Goal: Task Accomplishment & Management: Use online tool/utility

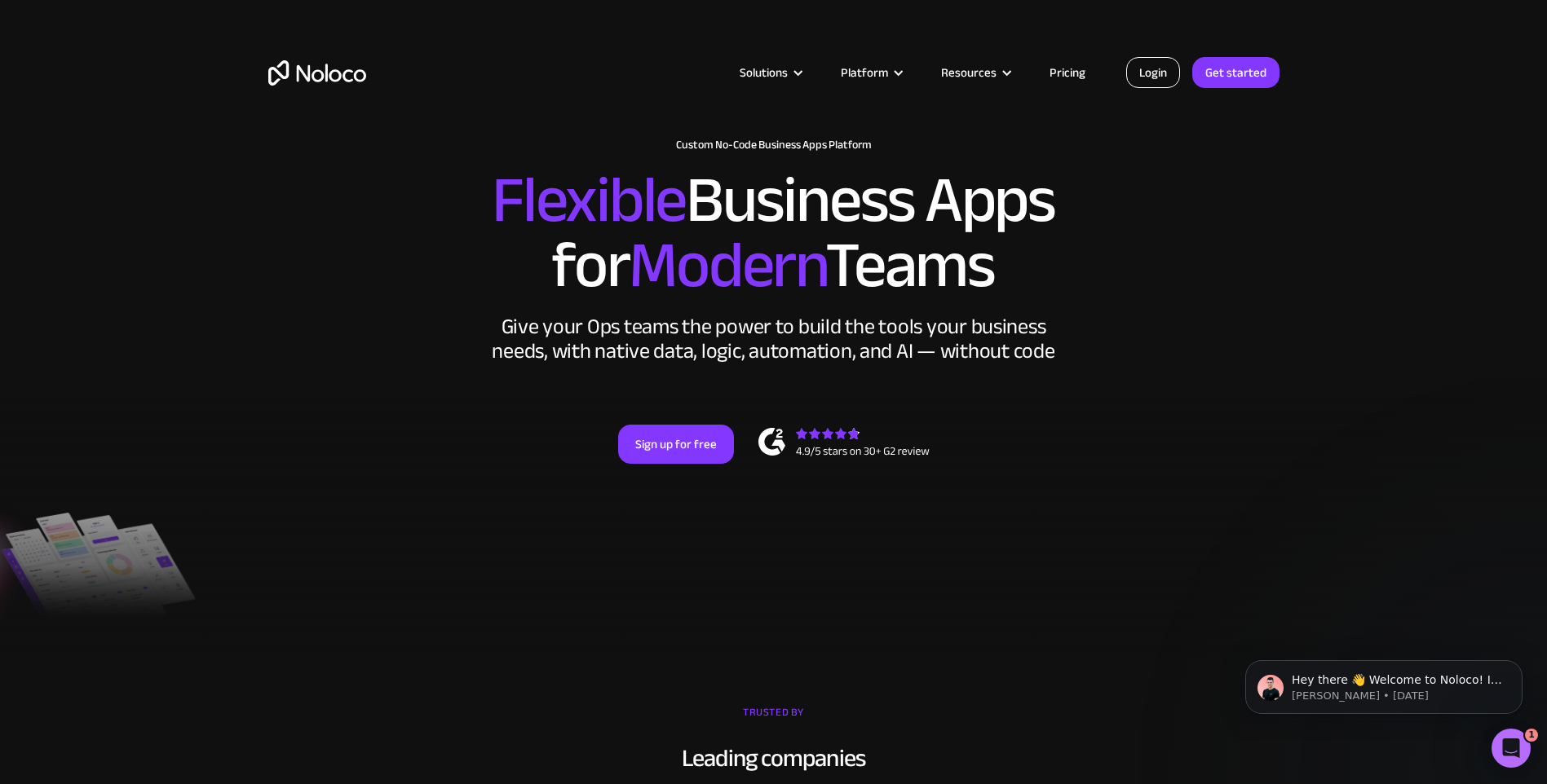
click at [1152, 79] on link "Login" at bounding box center [1153, 73] width 54 height 31
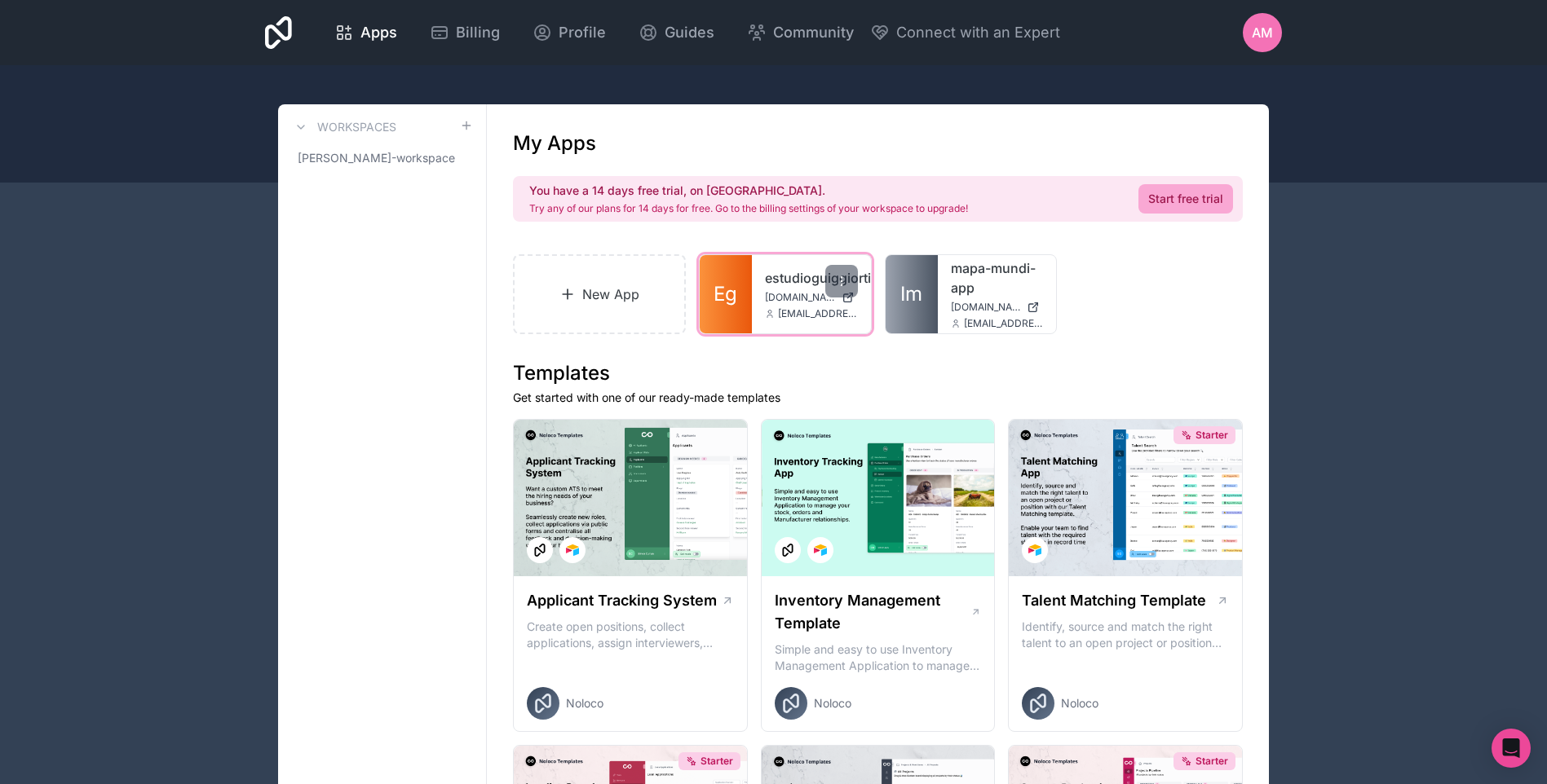
click at [771, 279] on link "estudioguiggiortiz" at bounding box center [811, 277] width 93 height 19
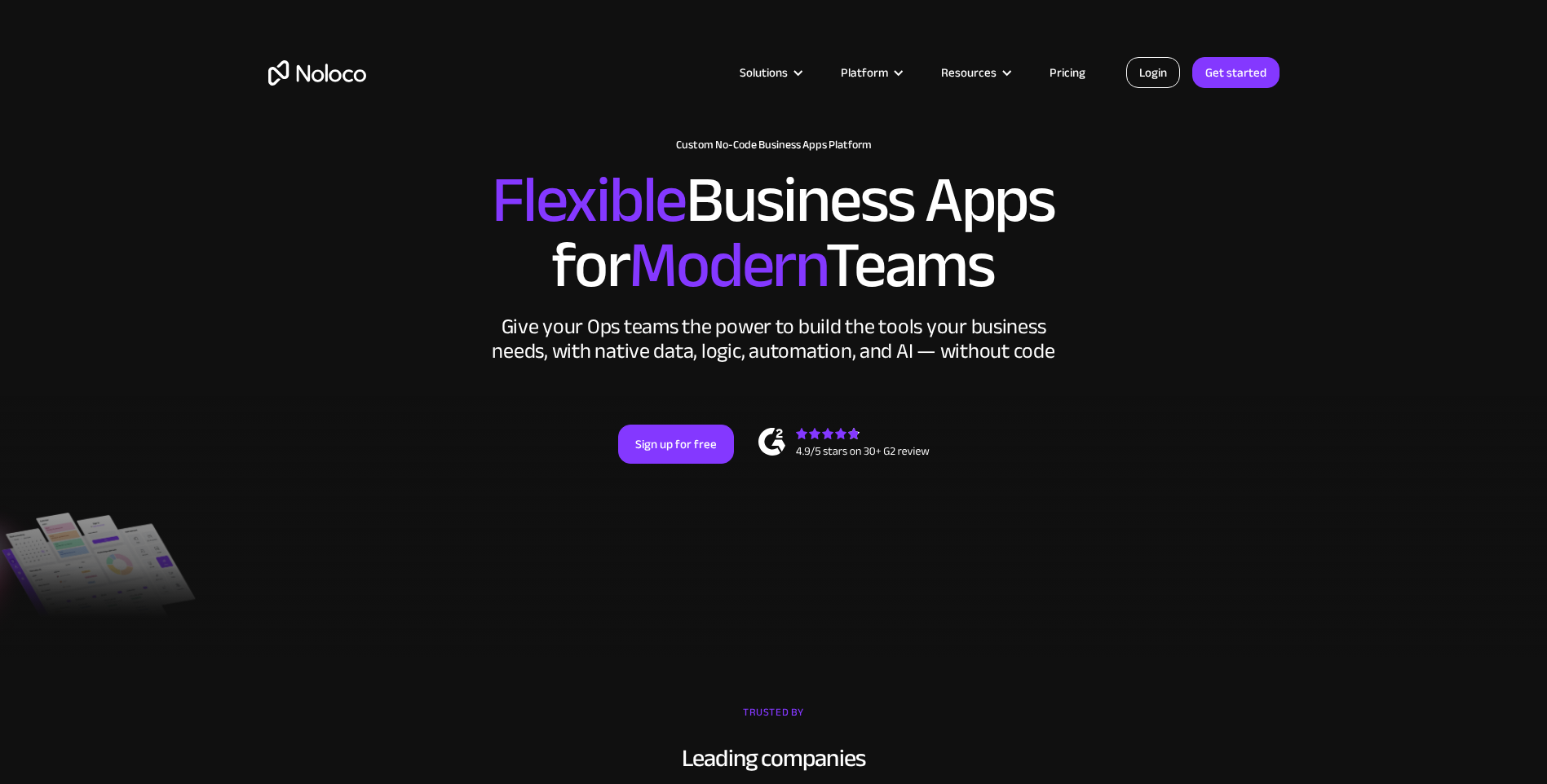
click at [1171, 79] on link "Login" at bounding box center [1153, 73] width 54 height 31
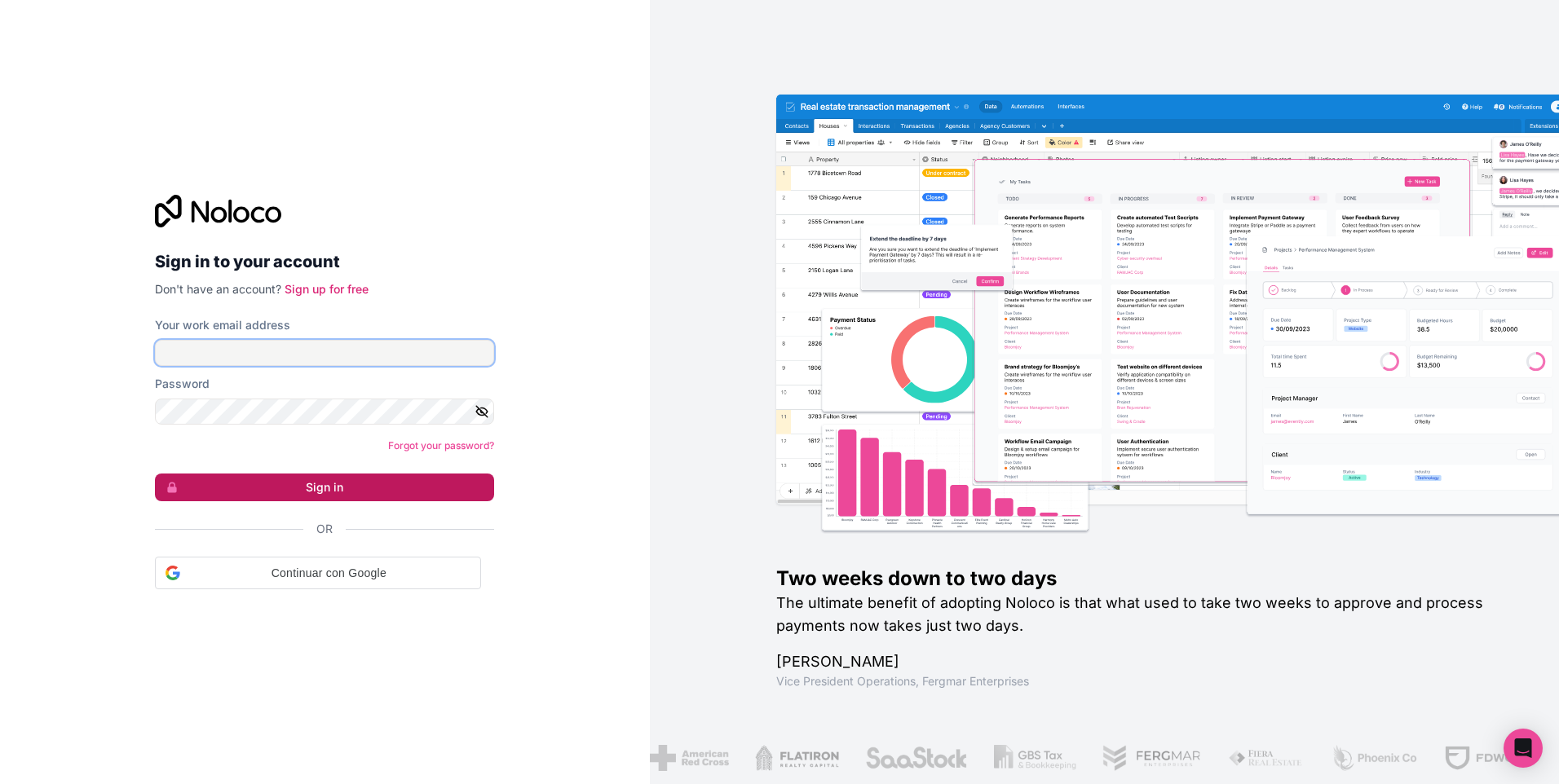
type input "[EMAIL_ADDRESS][DOMAIN_NAME]"
click at [339, 490] on button "Sign in" at bounding box center [324, 488] width 339 height 28
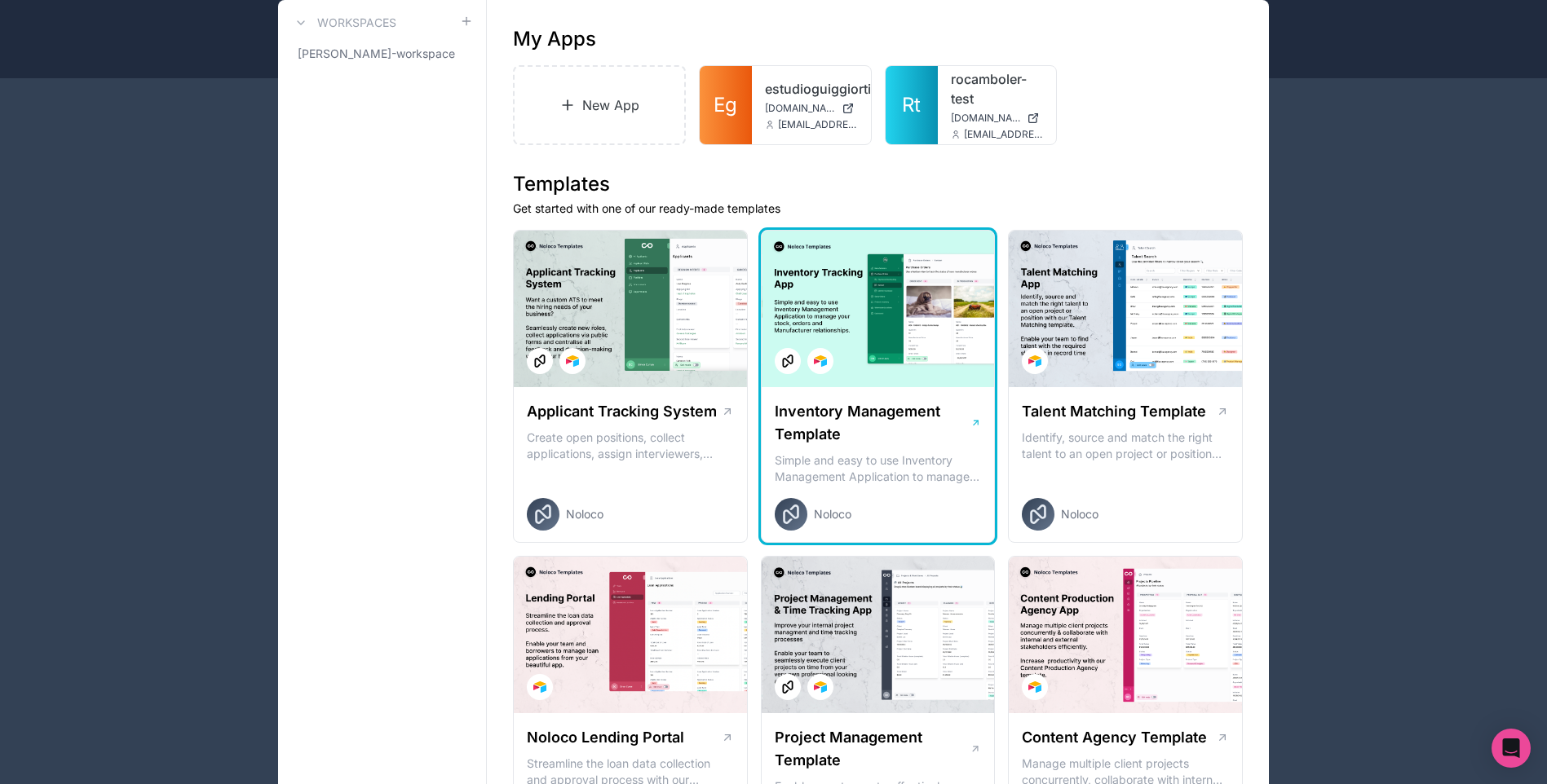
scroll to position [81, 0]
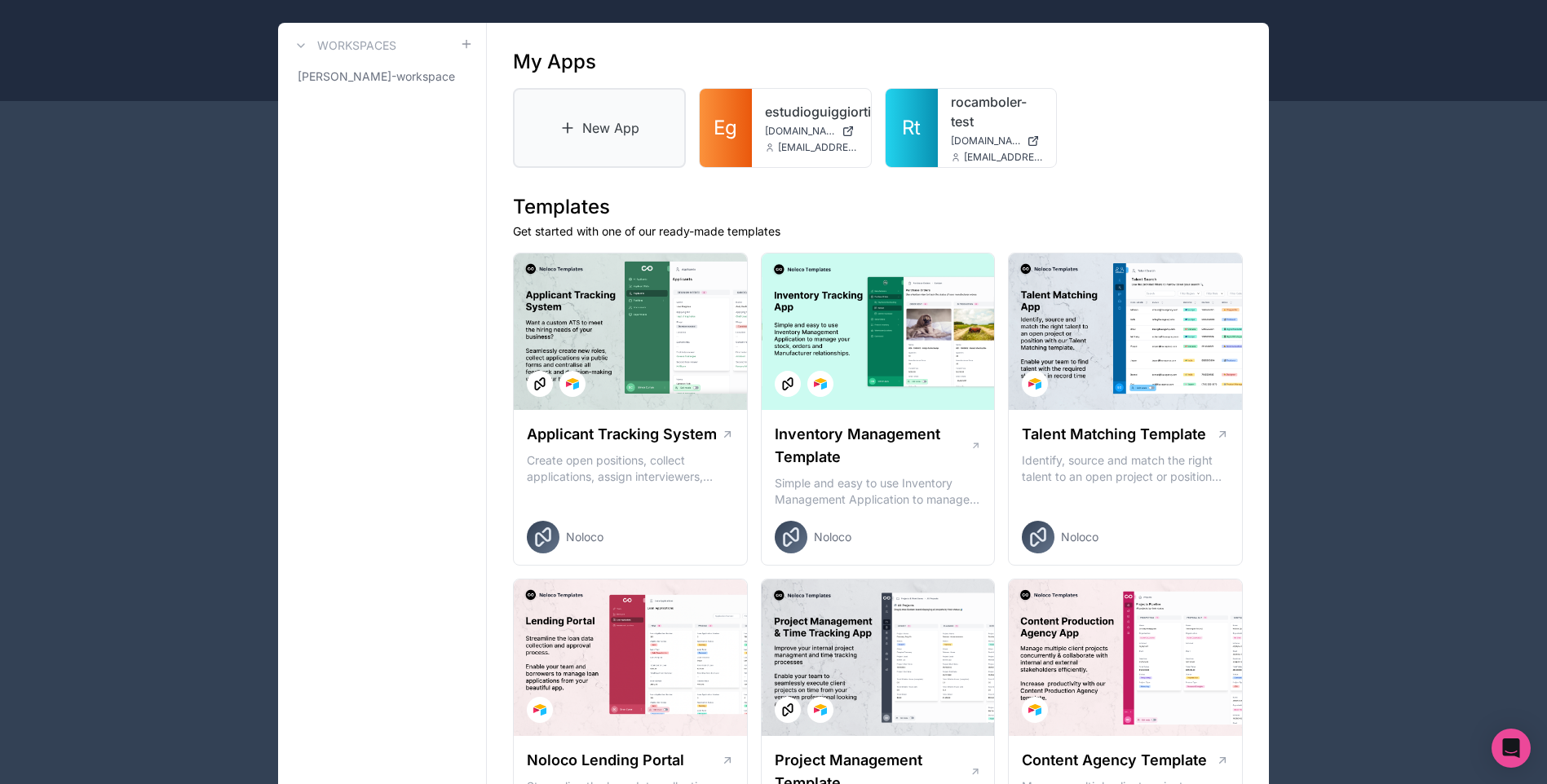
click at [653, 161] on link "New App" at bounding box center [598, 127] width 173 height 80
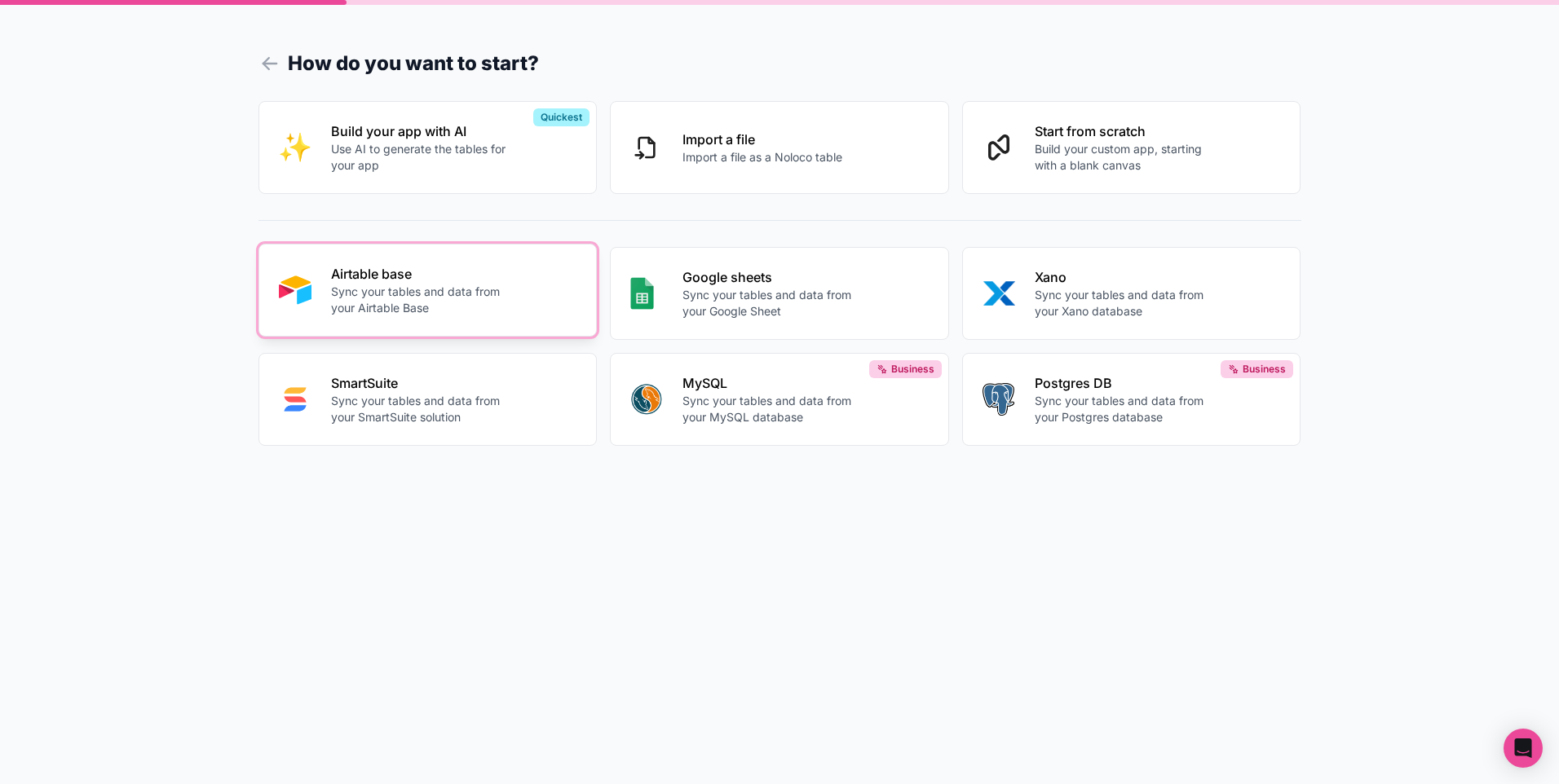
click at [489, 304] on p "Sync your tables and data from your Airtable Base" at bounding box center [421, 299] width 181 height 32
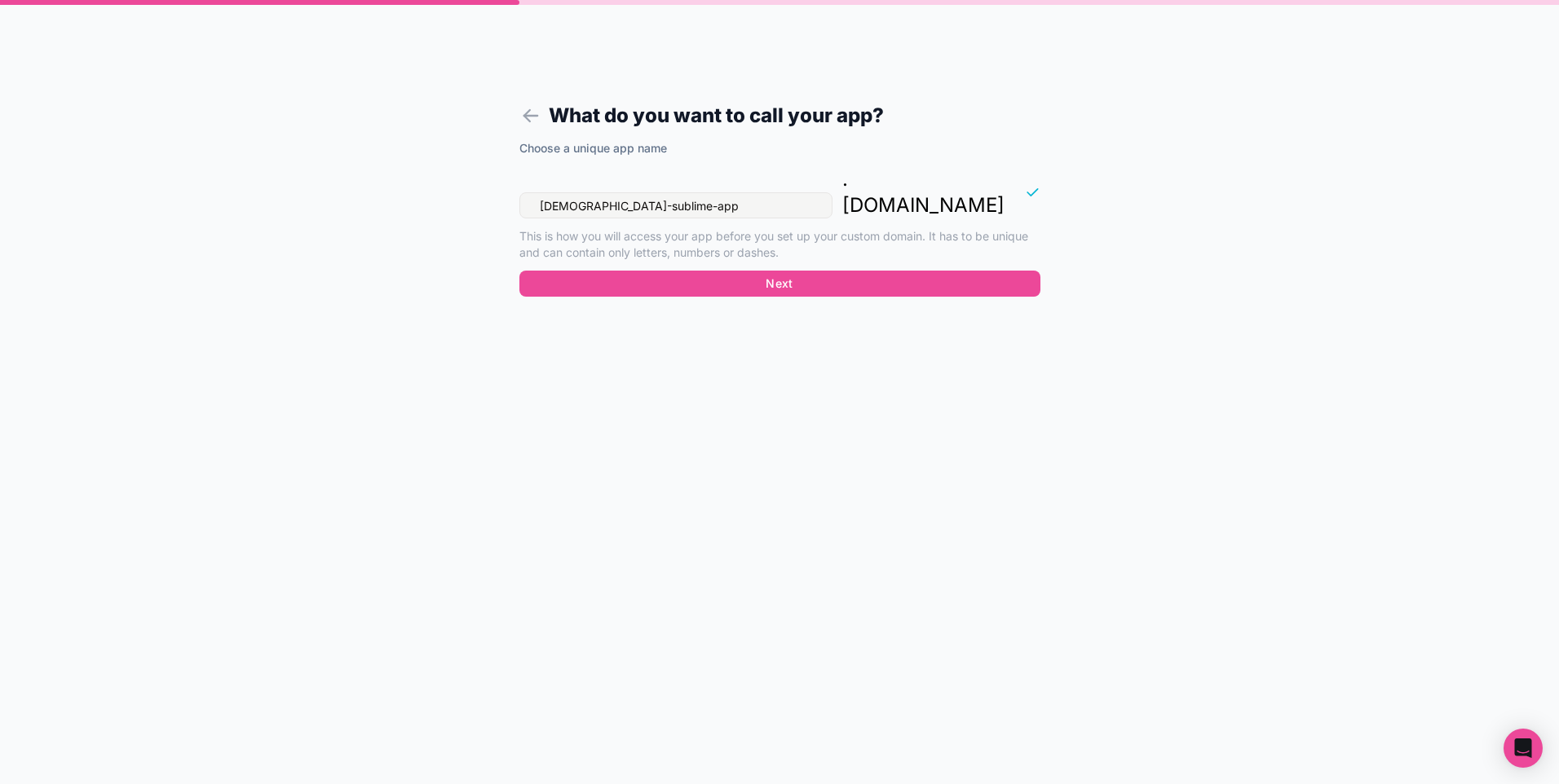
drag, startPoint x: 688, startPoint y: 185, endPoint x: 465, endPoint y: 198, distance: 223.4
click at [469, 187] on form "What do you want to call your app? Choose a unique app name agustins-sublime-ap…" at bounding box center [780, 411] width 625 height 745
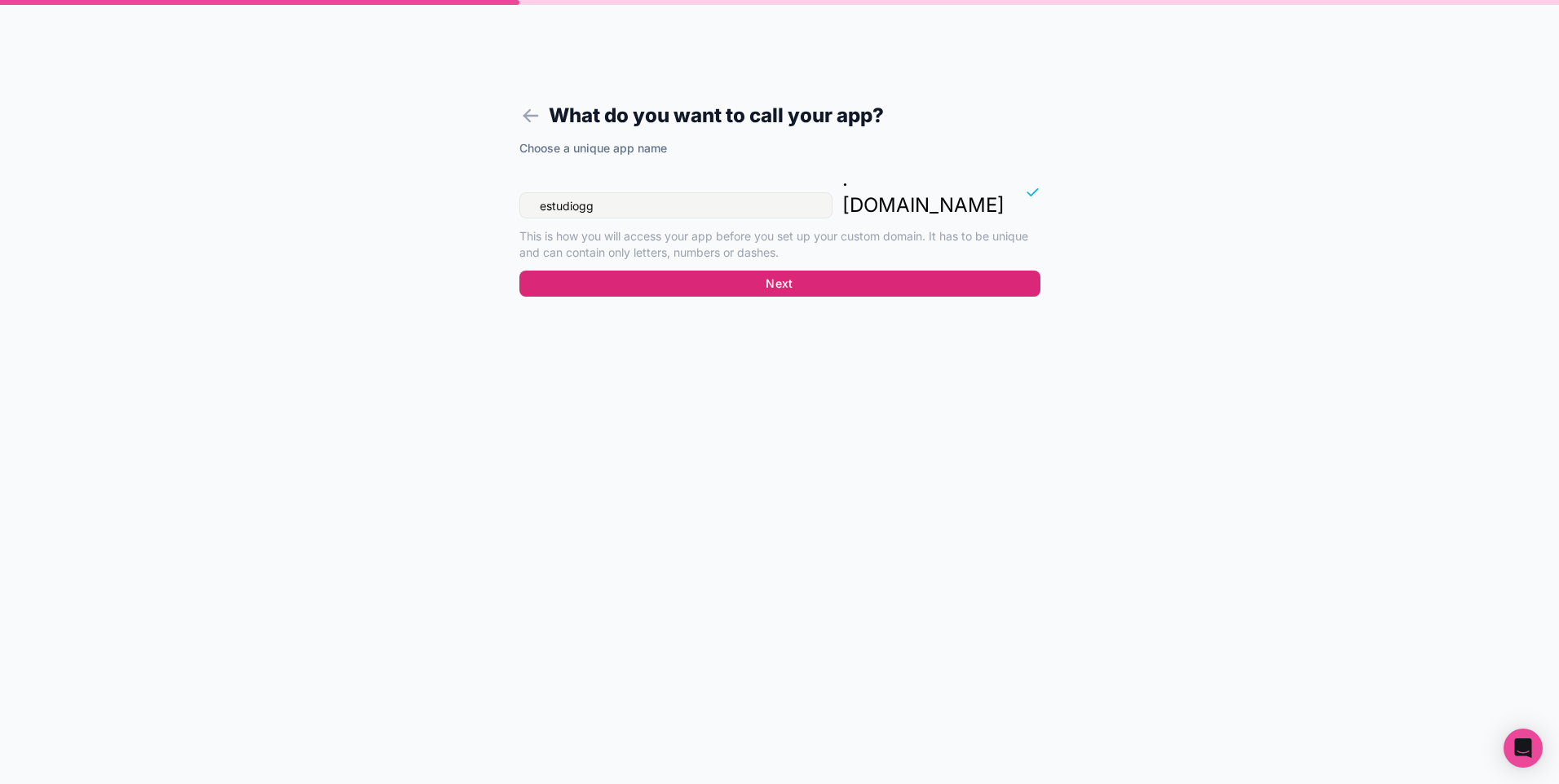
type input "estudiogg"
click at [866, 271] on button "Next" at bounding box center [780, 283] width 521 height 26
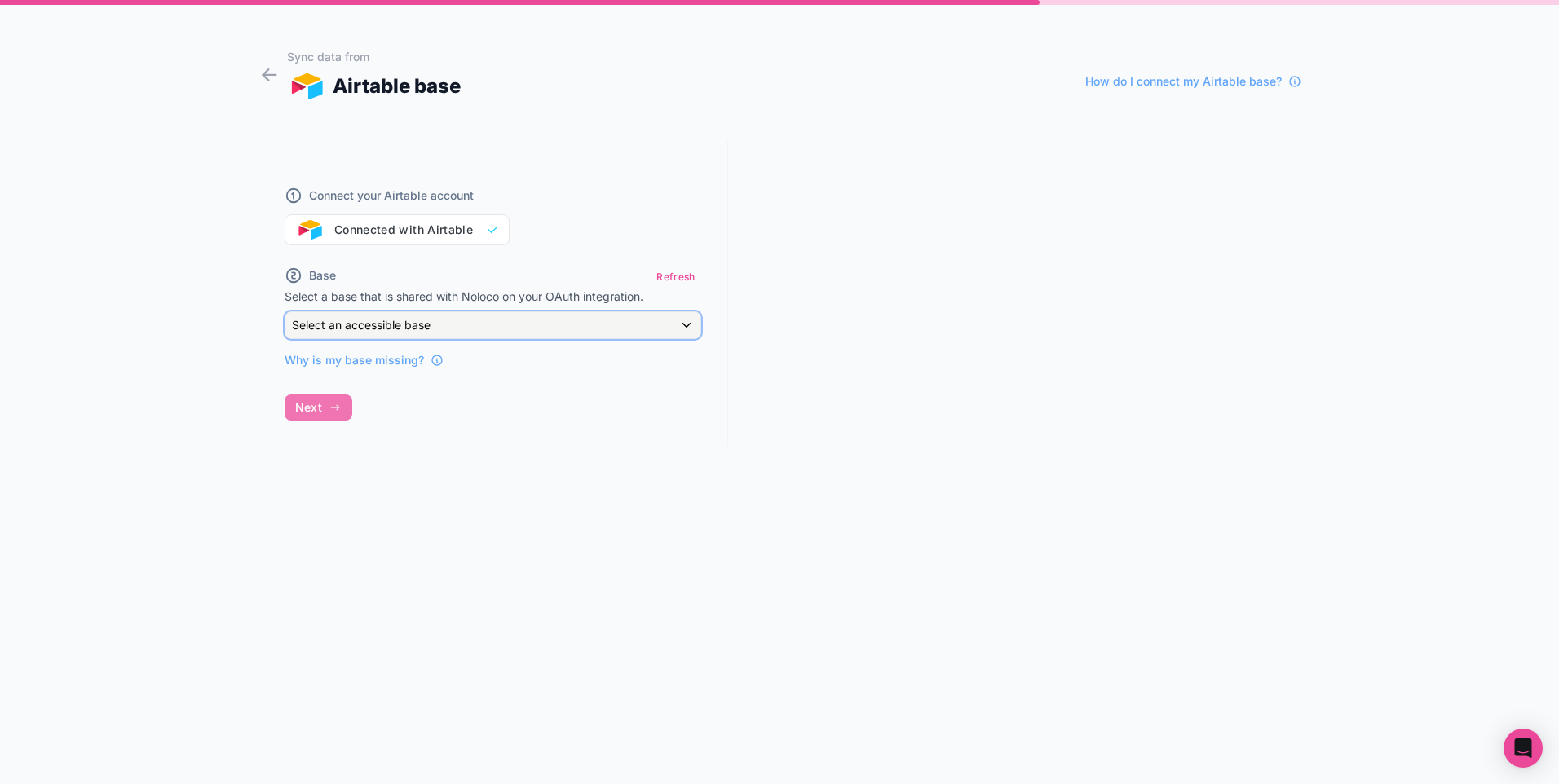
click at [638, 331] on div "Select an accessible base" at bounding box center [492, 325] width 415 height 26
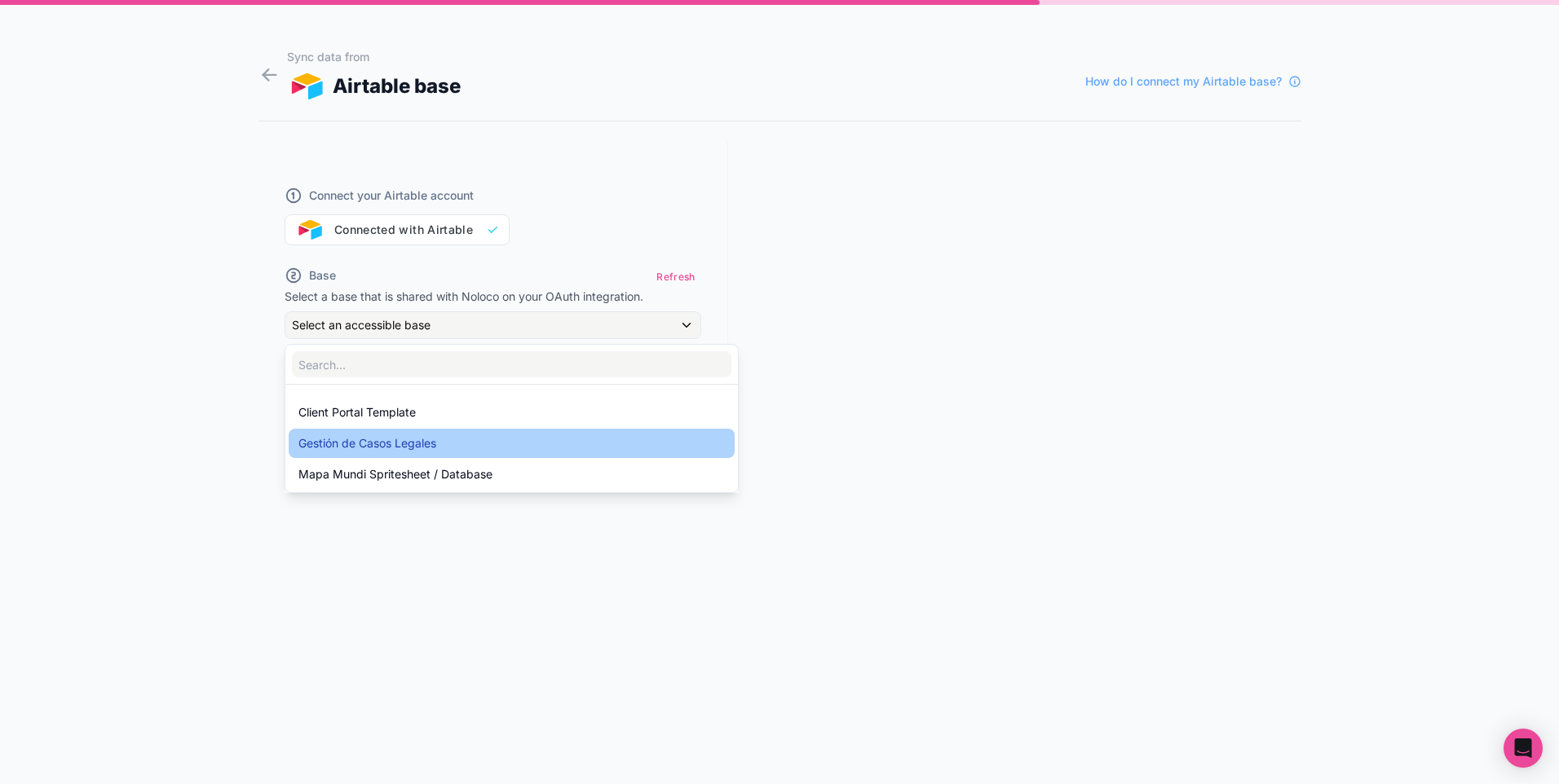
click at [449, 441] on div "Gestión de Casos Legales" at bounding box center [512, 443] width 427 height 19
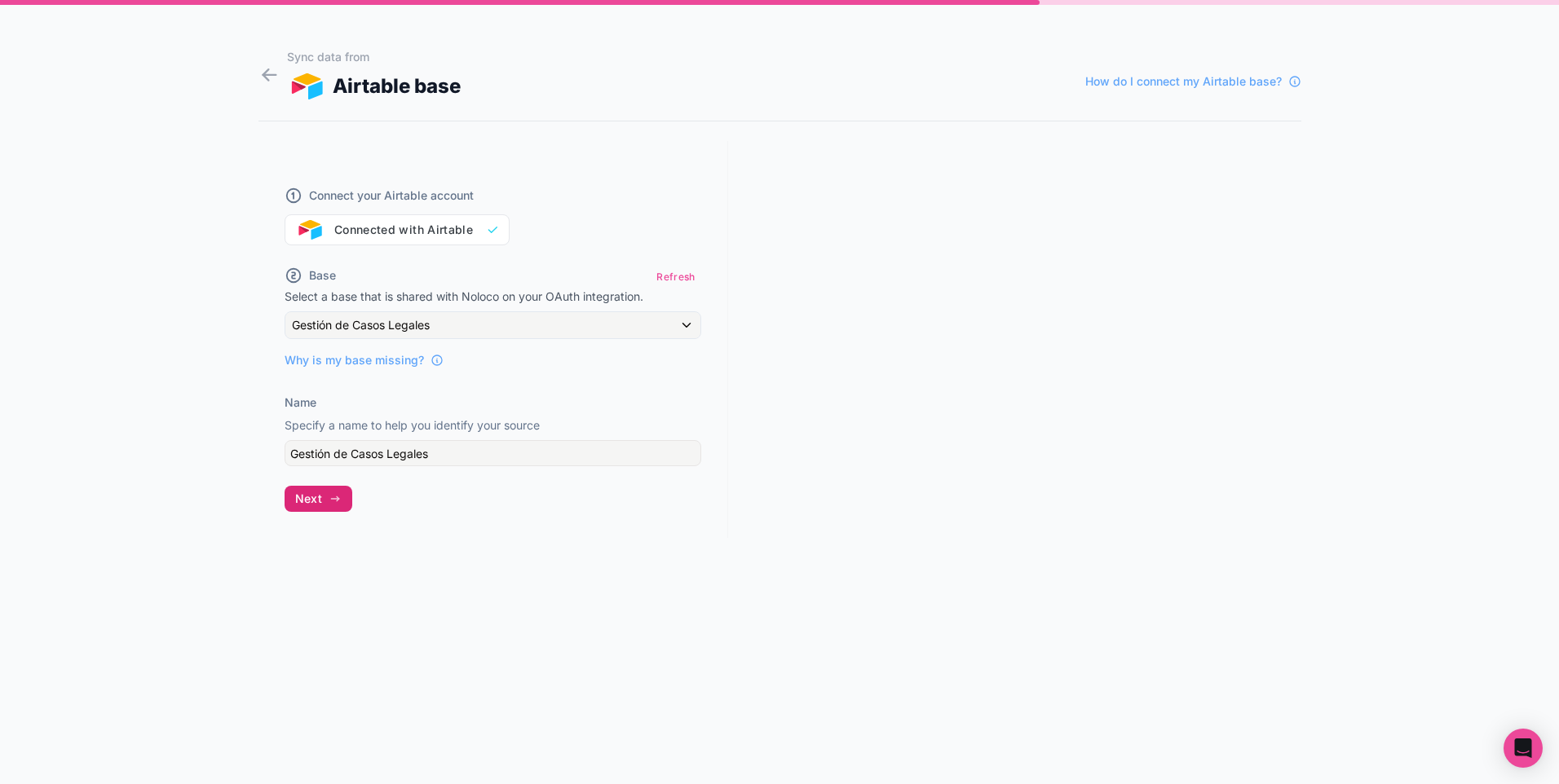
click at [344, 504] on button "Next" at bounding box center [318, 499] width 67 height 26
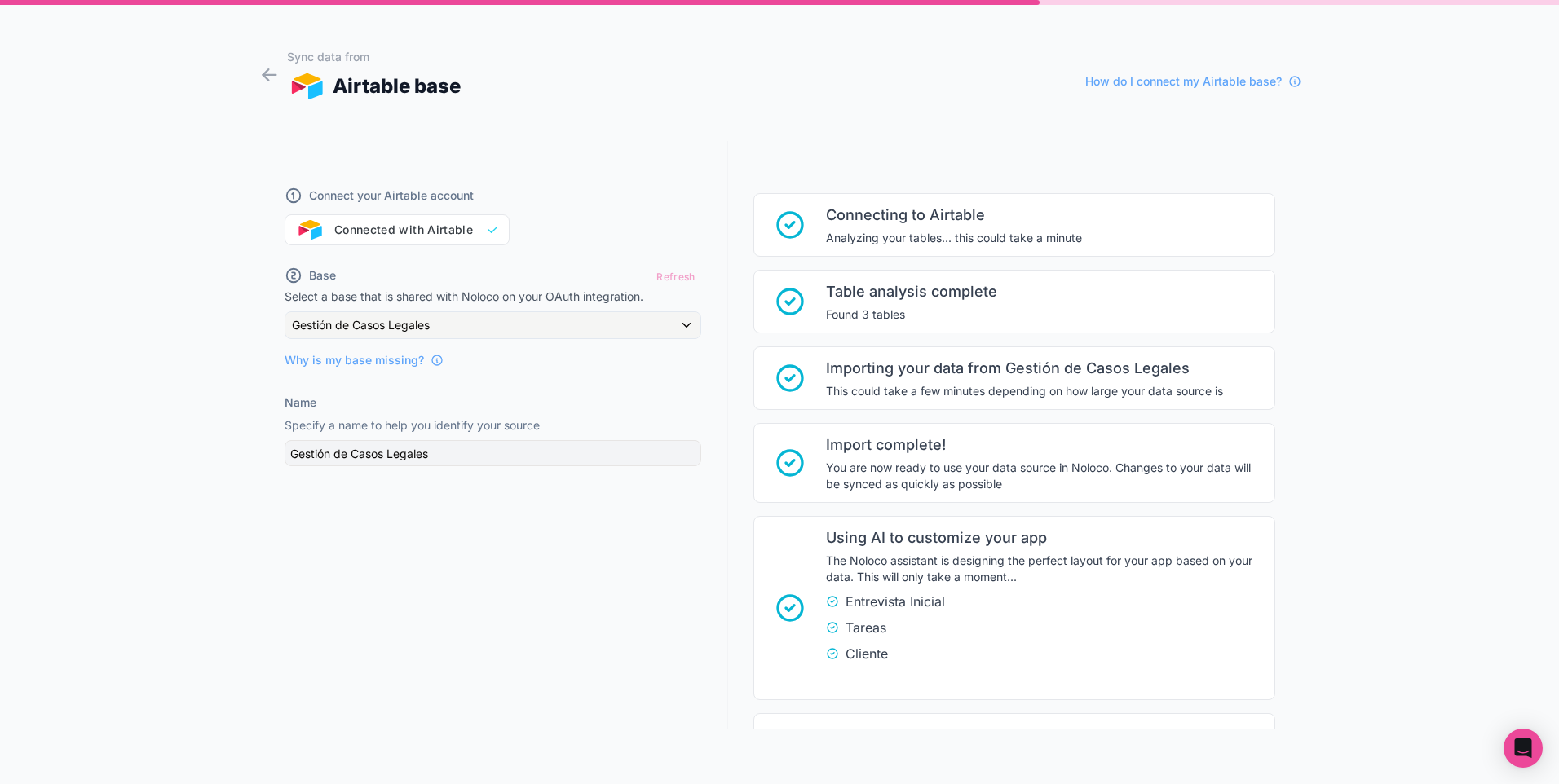
scroll to position [150, 0]
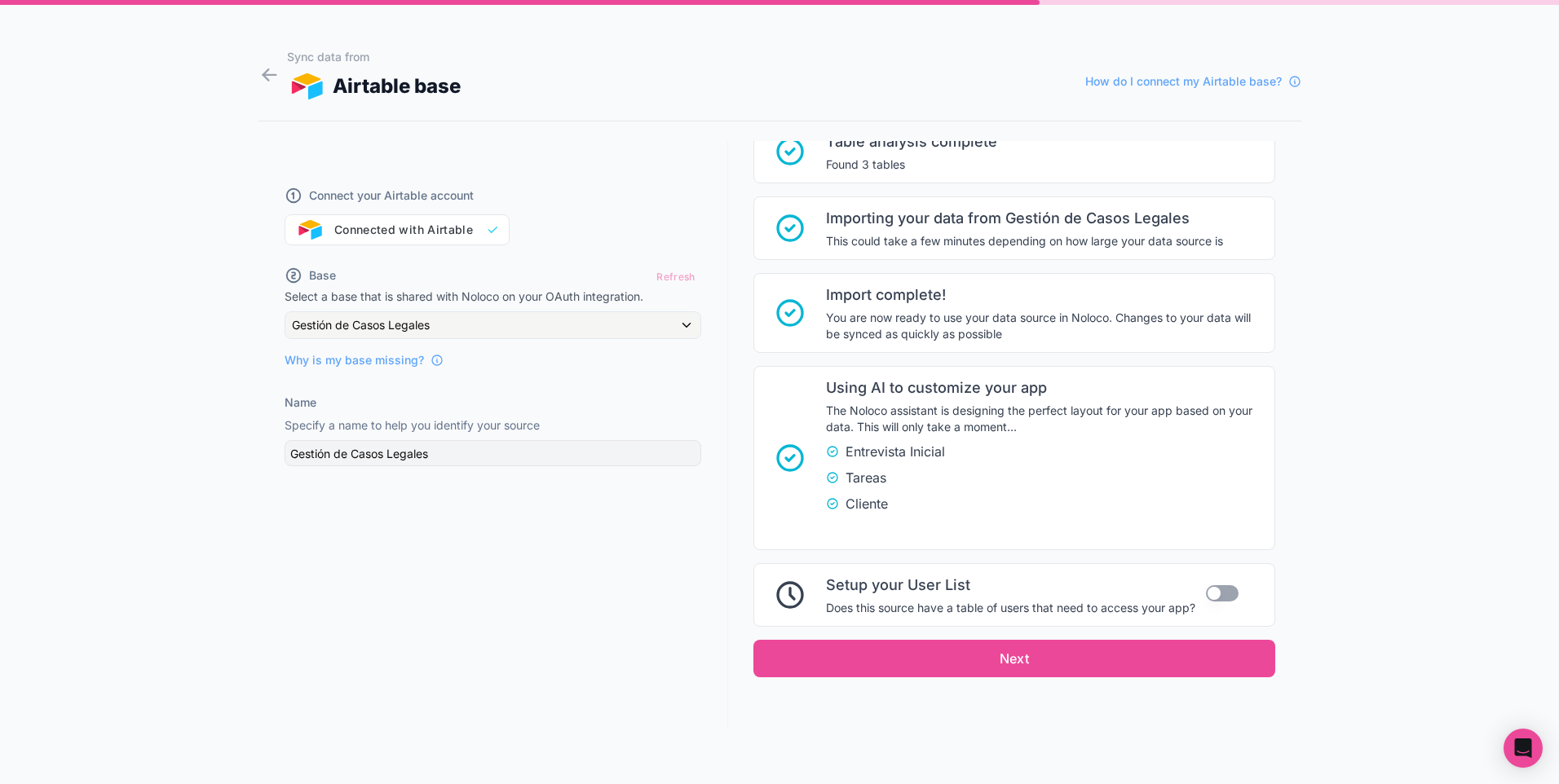
click at [1224, 592] on button "Use setting" at bounding box center [1222, 594] width 32 height 17
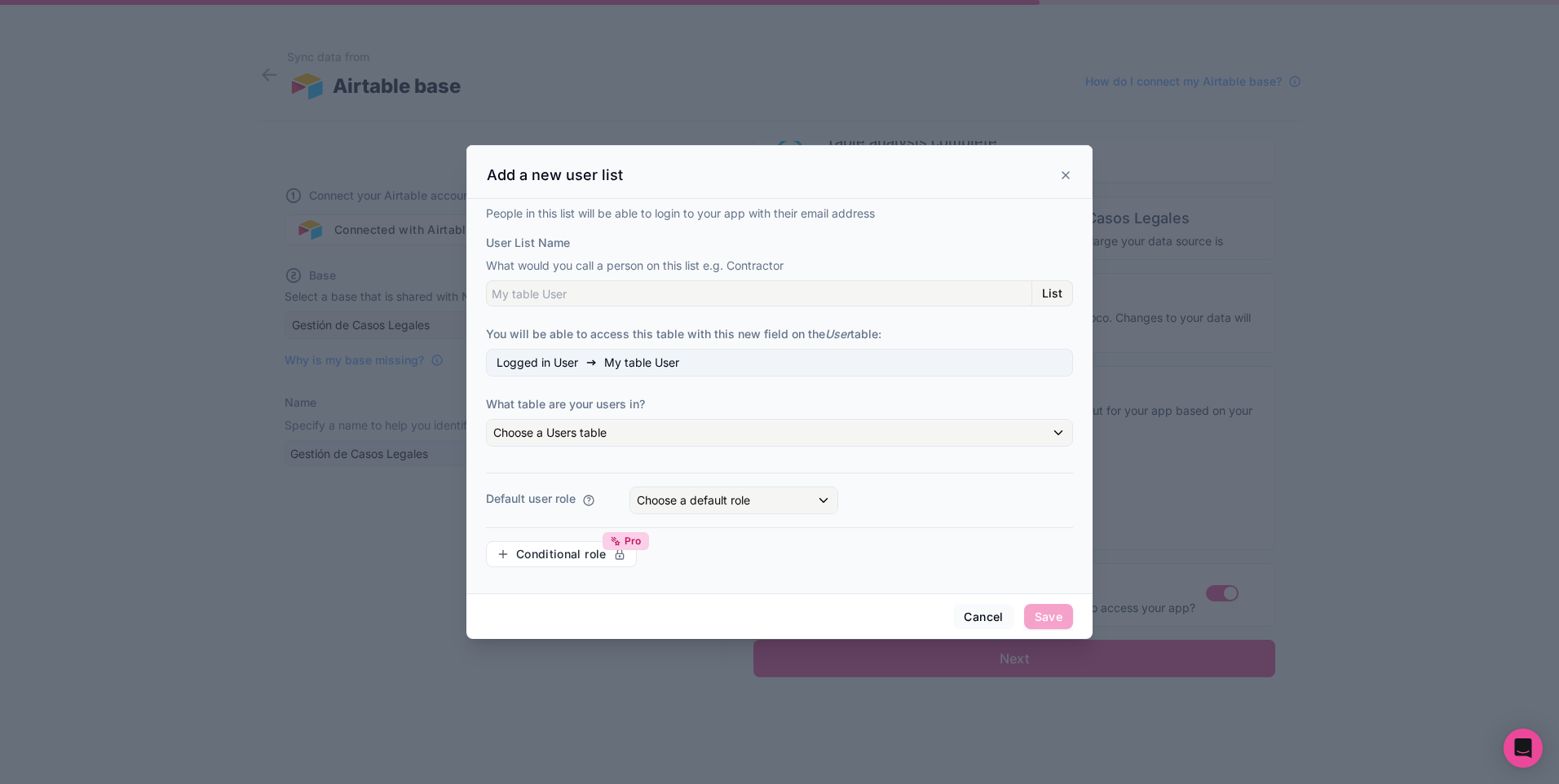
click at [1070, 180] on icon at bounding box center [1066, 175] width 13 height 13
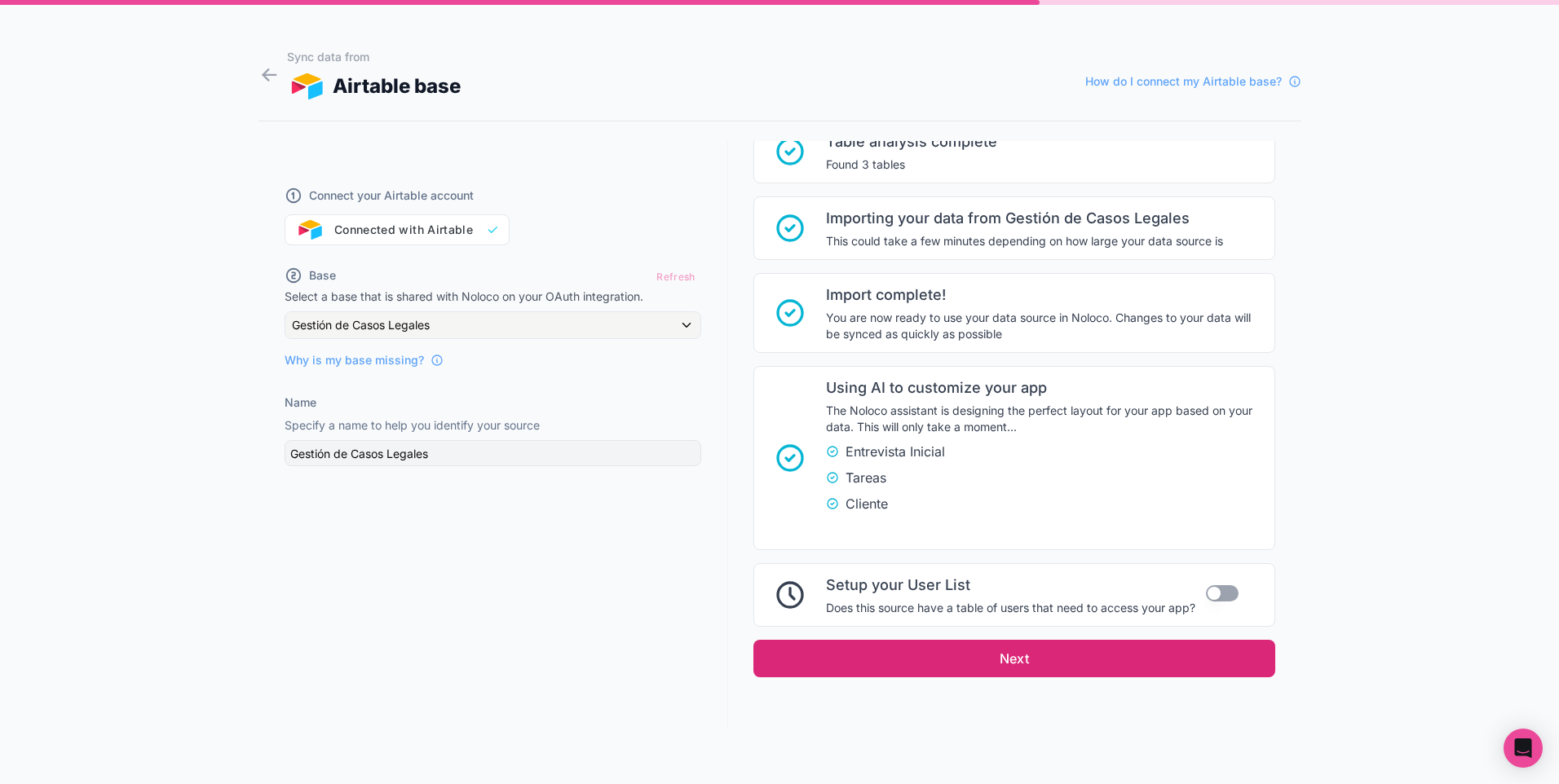
click at [1141, 651] on button "Next" at bounding box center [1014, 658] width 522 height 38
